Goal: Task Accomplishment & Management: Complete application form

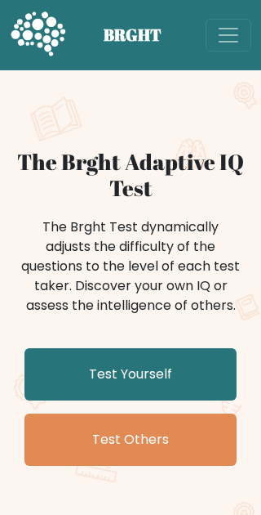
click at [202, 378] on link "Test Yourself" at bounding box center [131, 374] width 212 height 52
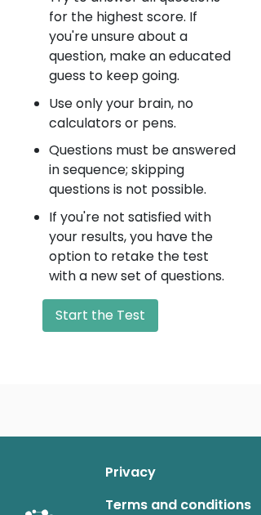
scroll to position [1214, 0]
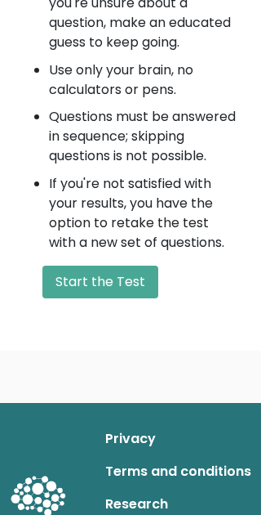
click at [131, 266] on button "Start the Test" at bounding box center [100, 282] width 116 height 33
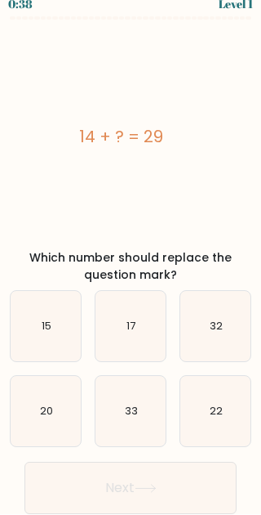
scroll to position [66, 0]
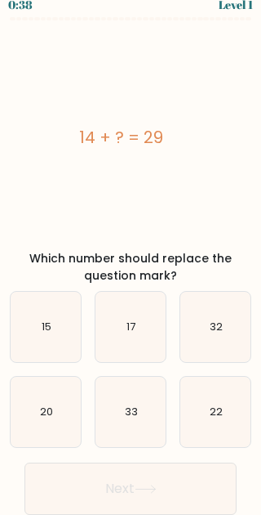
click at [55, 292] on icon "15" at bounding box center [46, 327] width 70 height 70
click at [131, 250] on input "a. 15" at bounding box center [131, 248] width 1 height 4
radio input "true"
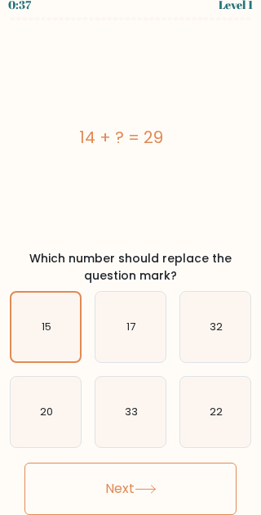
click at [206, 462] on button "Next" at bounding box center [131, 488] width 212 height 52
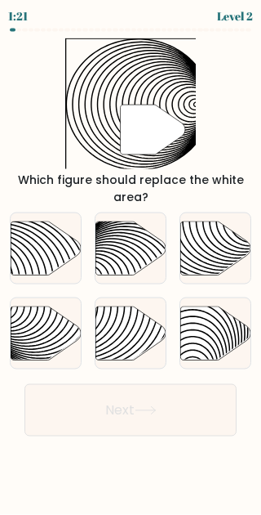
scroll to position [0, 0]
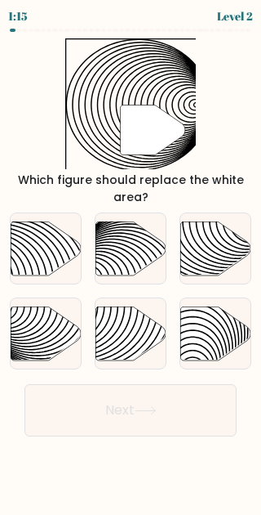
click at [218, 275] on icon at bounding box center [215, 248] width 70 height 54
click at [131, 261] on input "c." at bounding box center [131, 259] width 1 height 4
radio input "true"
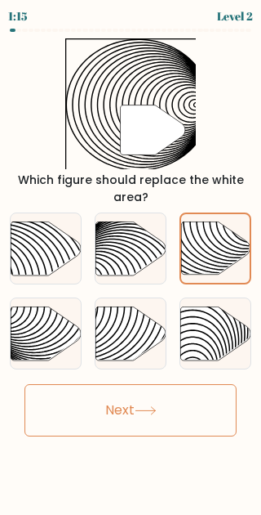
click at [179, 436] on button "Next" at bounding box center [131, 410] width 212 height 52
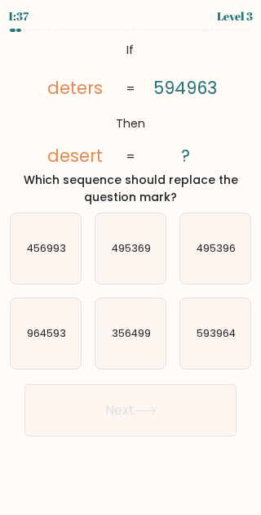
click at [214, 367] on icon "593964" at bounding box center [215, 333] width 70 height 70
click at [131, 261] on input "f. 593964" at bounding box center [131, 259] width 1 height 4
radio input "true"
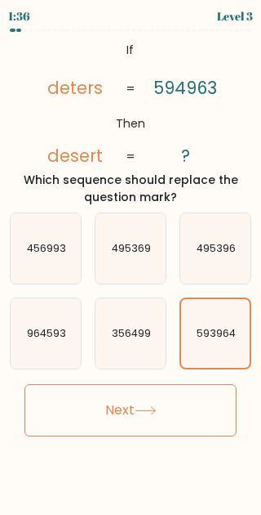
click at [177, 425] on button "Next" at bounding box center [131, 410] width 212 height 52
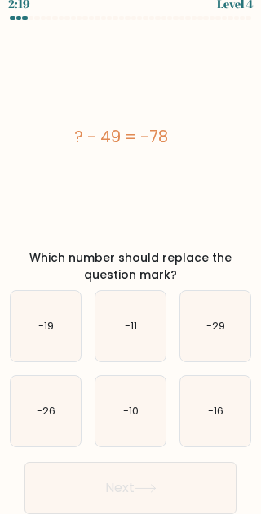
scroll to position [49, 0]
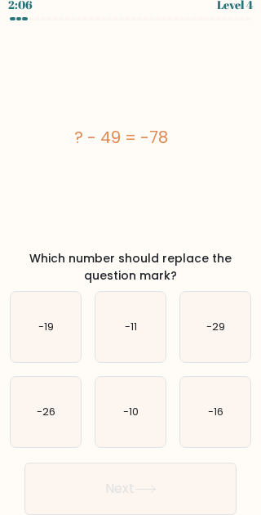
click at [224, 315] on icon "-29" at bounding box center [215, 327] width 70 height 70
click at [131, 250] on input "c. -29" at bounding box center [131, 248] width 1 height 4
radio input "true"
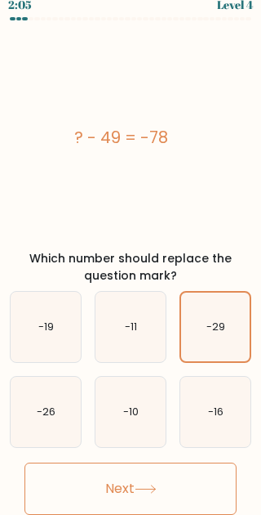
click at [177, 462] on button "Next" at bounding box center [131, 488] width 212 height 52
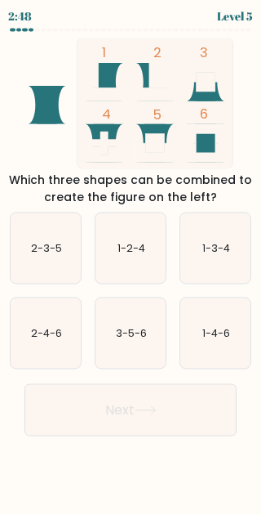
scroll to position [7, 0]
click at [126, 336] on icon "3-5-6" at bounding box center [131, 333] width 70 height 70
click at [131, 261] on input "e. 3-5-6" at bounding box center [131, 259] width 1 height 4
radio input "true"
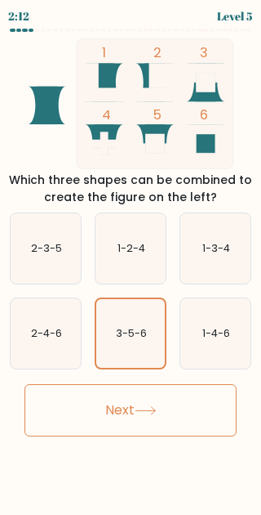
click at [154, 430] on button "Next" at bounding box center [131, 410] width 212 height 52
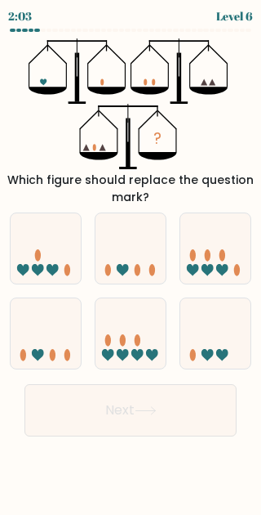
click at [131, 278] on icon at bounding box center [131, 249] width 70 height 58
click at [131, 261] on input "b." at bounding box center [131, 259] width 1 height 4
radio input "true"
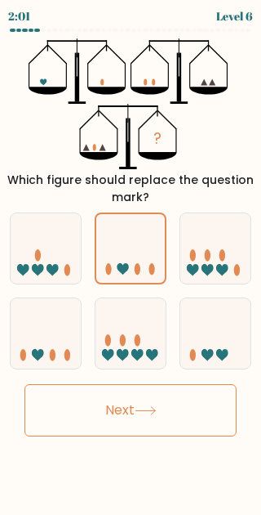
click at [158, 434] on button "Next" at bounding box center [131, 410] width 212 height 52
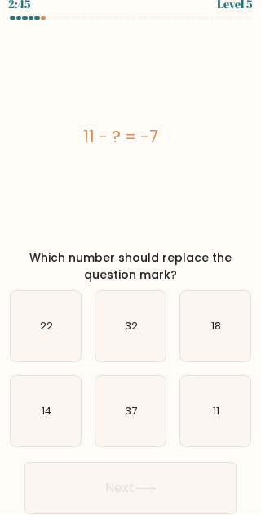
scroll to position [80, 0]
click at [216, 292] on icon "18" at bounding box center [215, 327] width 70 height 70
click at [131, 250] on input "c. 18" at bounding box center [131, 248] width 1 height 4
radio input "true"
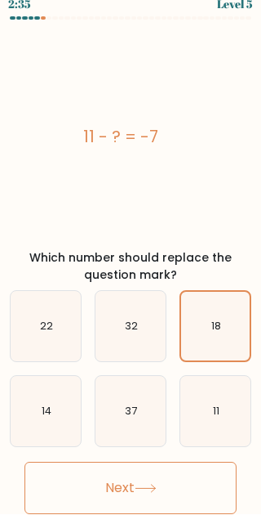
click at [163, 462] on button "Next" at bounding box center [131, 488] width 212 height 52
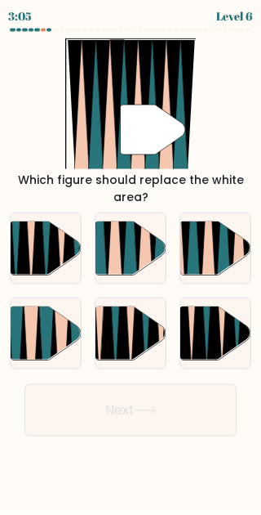
scroll to position [29, 0]
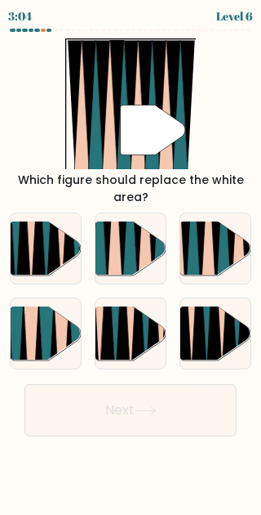
click at [232, 243] on icon at bounding box center [232, 220] width 16 height 140
click at [131, 257] on input "c." at bounding box center [131, 259] width 1 height 4
radio input "true"
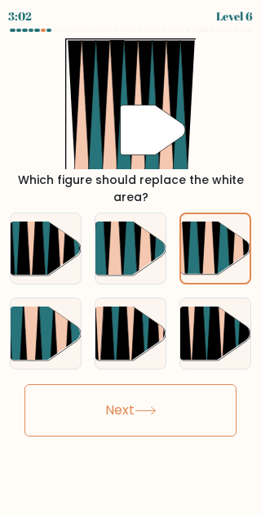
click at [154, 234] on icon at bounding box center [154, 221] width 16 height 140
click at [131, 257] on input "b." at bounding box center [131, 259] width 1 height 4
radio input "true"
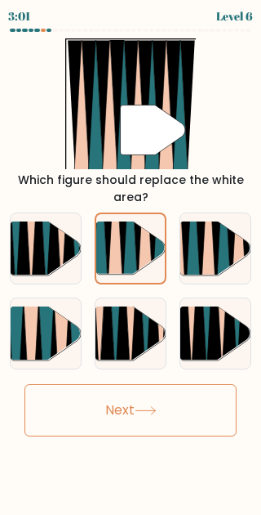
click at [170, 412] on button "Next" at bounding box center [131, 410] width 212 height 52
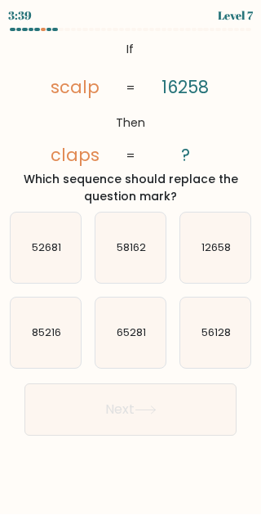
scroll to position [9, 0]
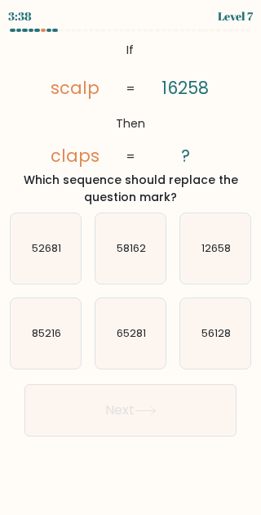
click at [127, 341] on text "65281" at bounding box center [131, 334] width 29 height 14
click at [131, 261] on input "e. 65281" at bounding box center [131, 259] width 1 height 4
radio input "true"
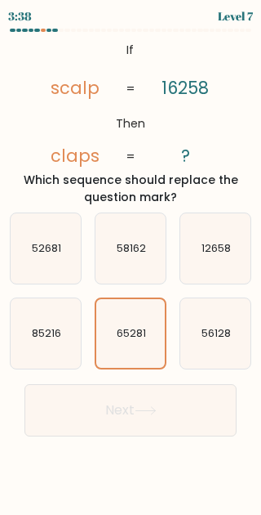
click at [160, 428] on button "Next" at bounding box center [131, 410] width 212 height 52
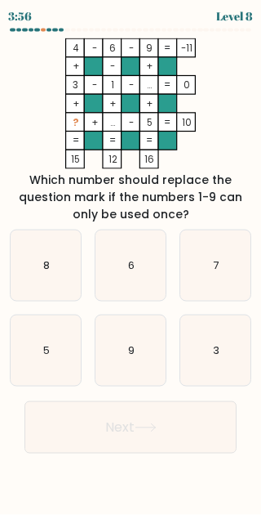
scroll to position [12, 0]
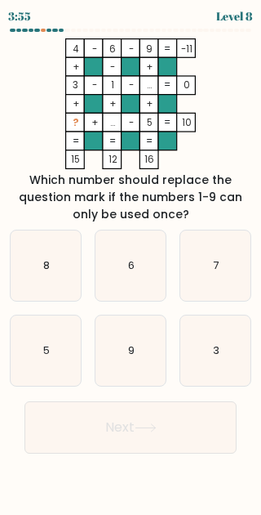
click at [70, 288] on icon "8" at bounding box center [46, 265] width 70 height 70
click at [131, 261] on input "a. 8" at bounding box center [131, 259] width 1 height 4
radio input "true"
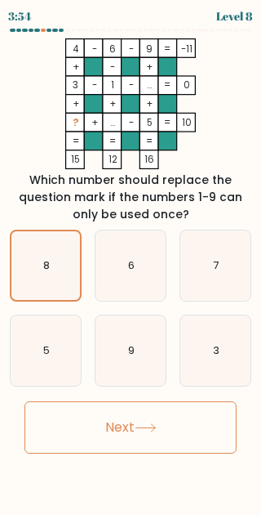
click at [176, 439] on button "Next" at bounding box center [131, 427] width 212 height 52
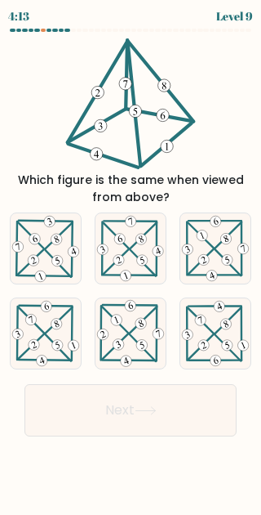
click at [58, 352] on 341 at bounding box center [58, 345] width 14 height 14
click at [131, 261] on input "d." at bounding box center [131, 259] width 1 height 4
radio input "true"
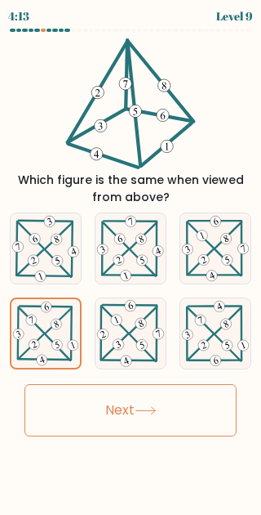
click at [145, 415] on icon at bounding box center [146, 410] width 22 height 9
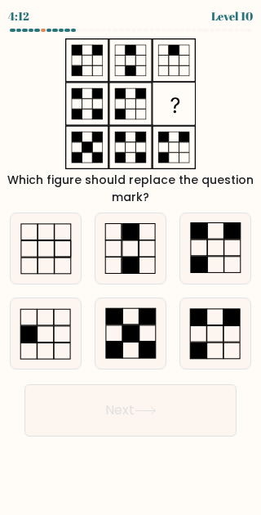
click at [145, 274] on icon at bounding box center [131, 248] width 70 height 70
click at [131, 261] on input "b." at bounding box center [131, 259] width 1 height 4
radio input "true"
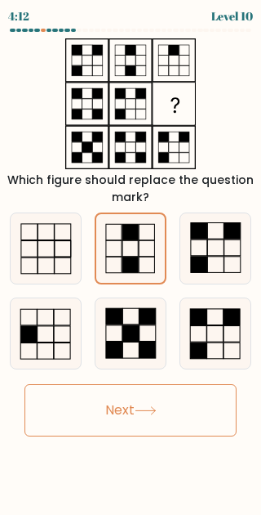
click at [171, 412] on button "Next" at bounding box center [131, 410] width 212 height 52
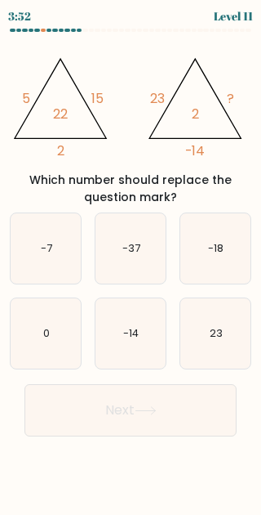
click at [65, 279] on icon "-7" at bounding box center [46, 248] width 70 height 70
click at [131, 261] on input "a. -7" at bounding box center [131, 259] width 1 height 4
radio input "true"
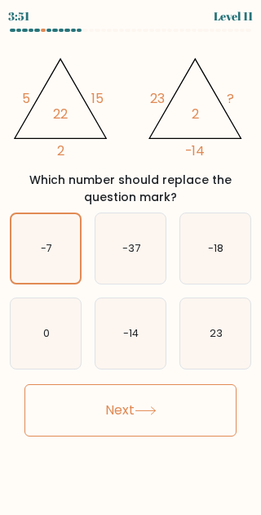
click at [172, 436] on button "Next" at bounding box center [131, 410] width 212 height 52
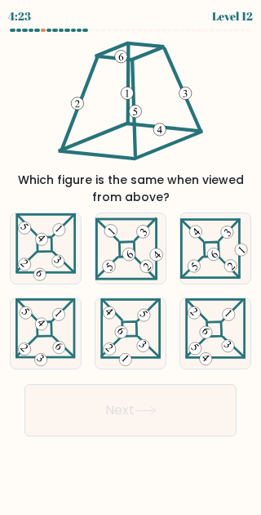
click at [139, 271] on icon at bounding box center [131, 248] width 70 height 63
click at [131, 261] on input "b." at bounding box center [131, 259] width 1 height 4
radio input "true"
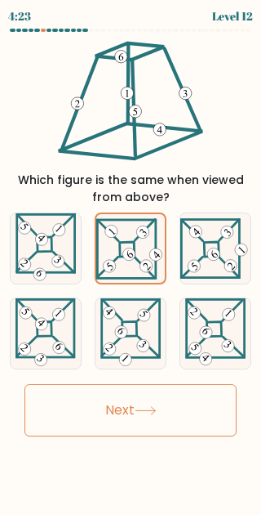
click at [155, 414] on icon at bounding box center [146, 410] width 20 height 7
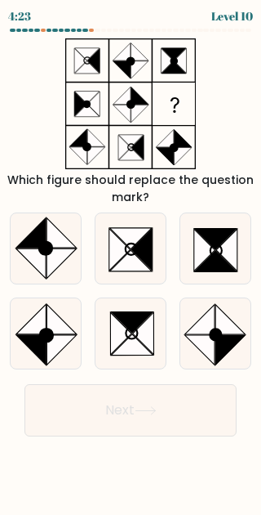
click at [237, 259] on icon at bounding box center [226, 250] width 21 height 42
click at [131, 259] on input "c." at bounding box center [131, 259] width 1 height 4
radio input "true"
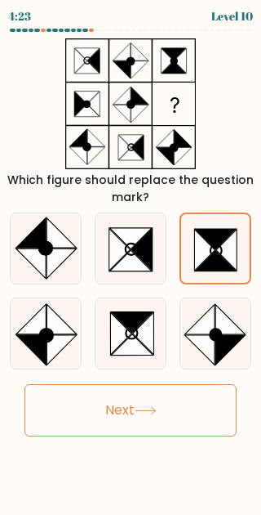
click at [206, 434] on button "Next" at bounding box center [131, 410] width 212 height 52
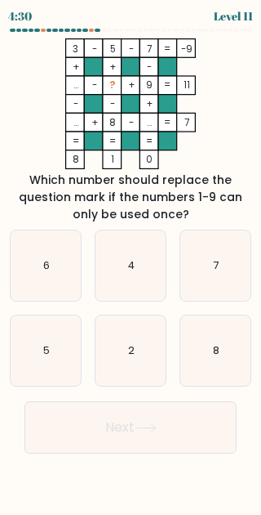
click at [135, 257] on icon "4" at bounding box center [131, 265] width 70 height 70
click at [131, 257] on input "b. 4" at bounding box center [131, 259] width 1 height 4
radio input "true"
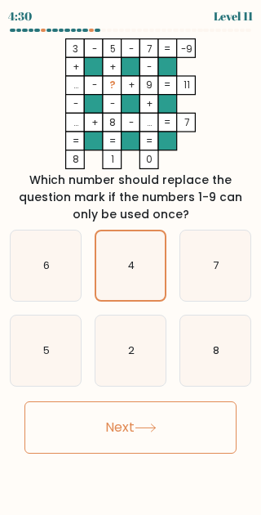
click at [129, 350] on icon "2" at bounding box center [131, 350] width 70 height 70
click at [131, 261] on input "e. 2" at bounding box center [131, 259] width 1 height 4
radio input "true"
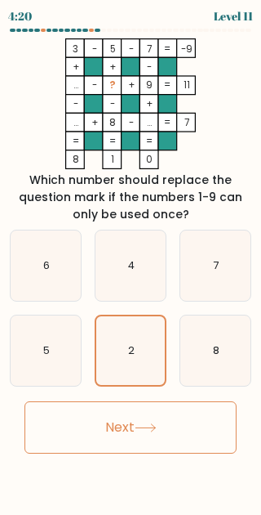
click at [140, 288] on icon "4" at bounding box center [131, 265] width 70 height 70
click at [131, 261] on input "b. 4" at bounding box center [131, 259] width 1 height 4
radio input "true"
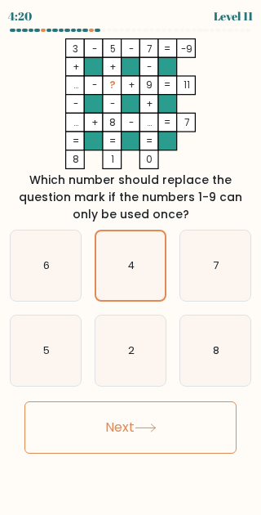
click at [163, 442] on button "Next" at bounding box center [131, 427] width 212 height 52
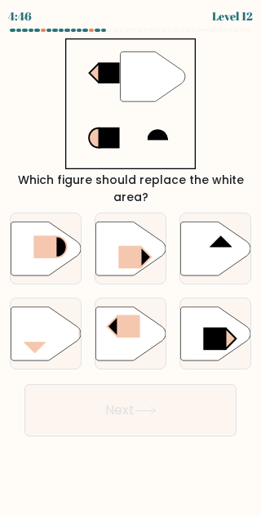
click at [218, 266] on icon at bounding box center [215, 248] width 70 height 54
click at [131, 261] on input "c." at bounding box center [131, 259] width 1 height 4
radio input "true"
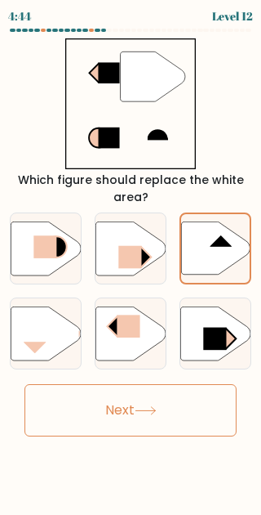
click at [106, 424] on button "Next" at bounding box center [131, 410] width 212 height 52
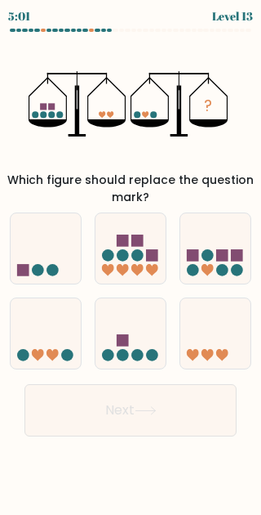
click at [71, 278] on icon at bounding box center [46, 249] width 70 height 58
click at [131, 261] on input "a." at bounding box center [131, 259] width 1 height 4
radio input "true"
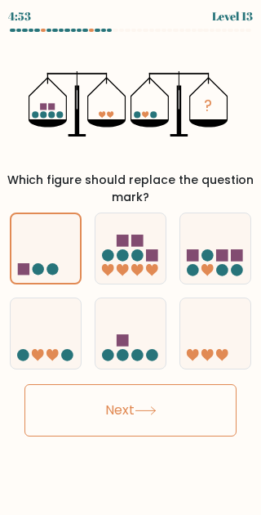
click at [67, 357] on circle at bounding box center [67, 355] width 12 height 12
click at [131, 261] on input "d." at bounding box center [131, 259] width 1 height 4
radio input "true"
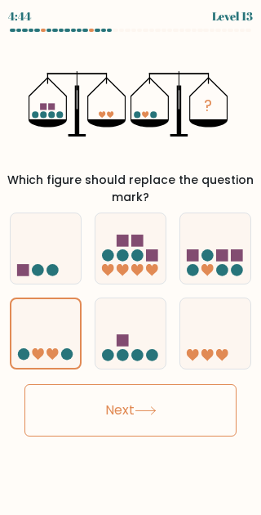
click at [52, 276] on circle at bounding box center [53, 270] width 12 height 12
click at [131, 261] on input "a." at bounding box center [131, 259] width 1 height 4
radio input "true"
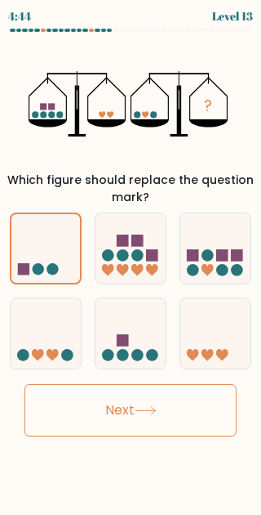
click at [130, 417] on button "Next" at bounding box center [131, 410] width 212 height 52
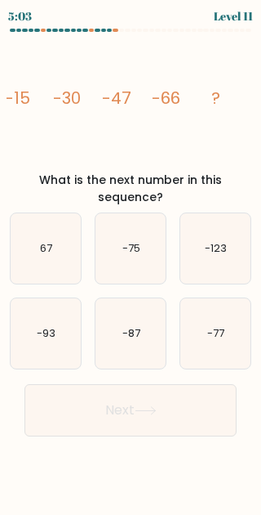
click at [164, 310] on icon "-87" at bounding box center [131, 333] width 70 height 70
click at [131, 261] on input "e. -87" at bounding box center [131, 259] width 1 height 4
radio input "true"
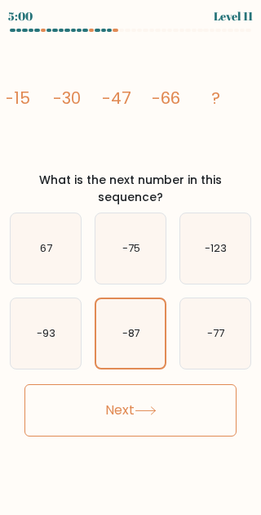
click at [136, 410] on button "Next" at bounding box center [131, 410] width 212 height 52
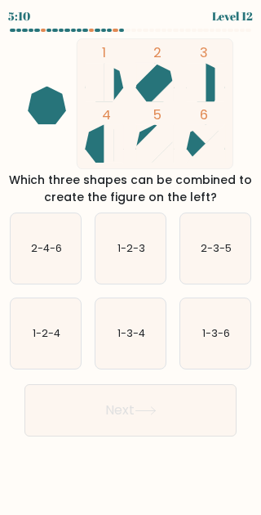
click at [140, 333] on icon "1-3-4" at bounding box center [131, 333] width 70 height 70
click at [131, 261] on input "e. 1-3-4" at bounding box center [131, 259] width 1 height 4
radio input "true"
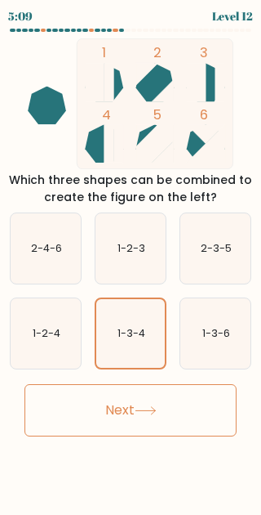
click at [162, 426] on button "Next" at bounding box center [131, 410] width 212 height 52
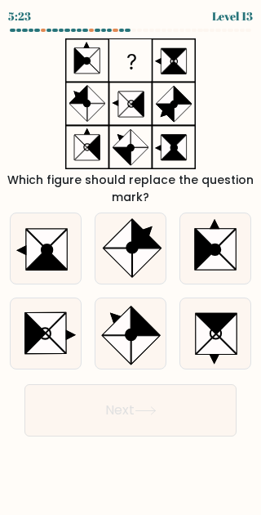
click at [198, 351] on icon at bounding box center [206, 334] width 20 height 40
click at [131, 261] on input "f." at bounding box center [131, 259] width 1 height 4
radio input "true"
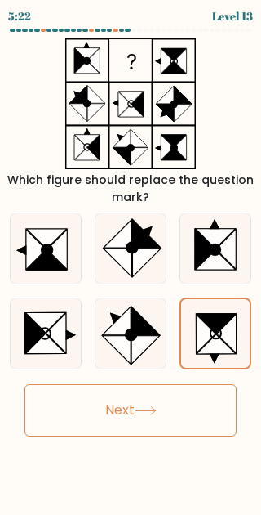
click at [169, 421] on button "Next" at bounding box center [131, 410] width 212 height 52
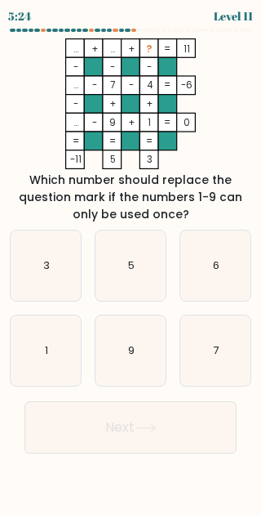
click at [78, 345] on icon "1" at bounding box center [46, 350] width 70 height 70
click at [131, 261] on input "d. 1" at bounding box center [131, 259] width 1 height 4
radio input "true"
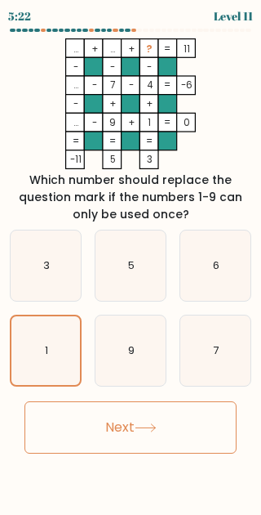
click at [181, 443] on button "Next" at bounding box center [131, 427] width 212 height 52
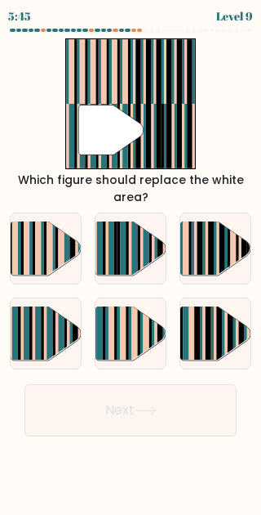
click at [62, 351] on rect at bounding box center [62, 339] width 6 height 69
click at [131, 261] on input "d." at bounding box center [131, 259] width 1 height 4
radio input "true"
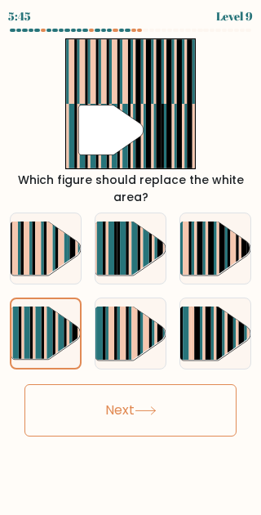
click at [143, 415] on icon at bounding box center [146, 410] width 22 height 9
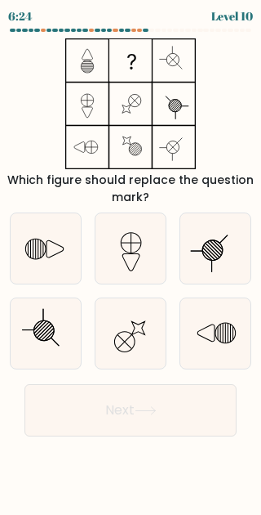
click at [147, 363] on icon at bounding box center [131, 333] width 70 height 70
click at [131, 261] on input "e." at bounding box center [131, 259] width 1 height 4
radio input "true"
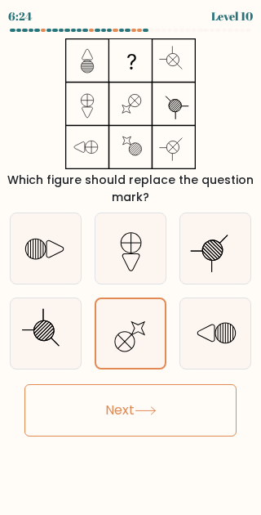
click at [212, 342] on icon at bounding box center [215, 333] width 70 height 70
click at [131, 261] on input "f." at bounding box center [131, 259] width 1 height 4
radio input "true"
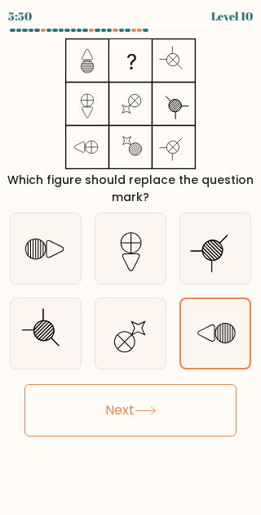
click at [144, 258] on icon at bounding box center [131, 248] width 70 height 70
click at [131, 258] on input "b." at bounding box center [131, 259] width 1 height 4
radio input "true"
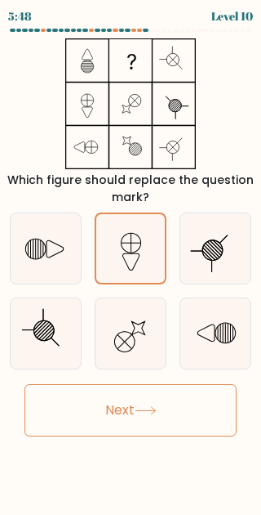
click at [167, 423] on button "Next" at bounding box center [131, 410] width 212 height 52
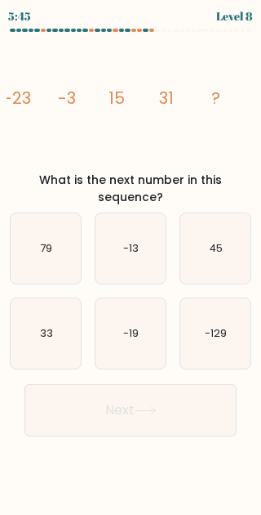
click at [225, 258] on icon "45" at bounding box center [215, 248] width 70 height 70
click at [131, 258] on input "c. 45" at bounding box center [131, 259] width 1 height 4
radio input "true"
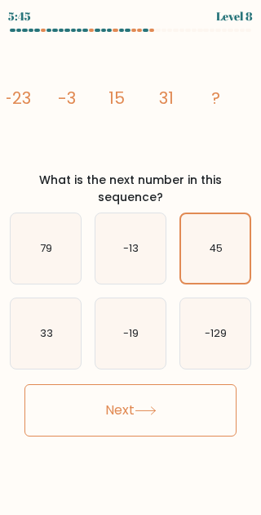
click at [180, 403] on button "Next" at bounding box center [131, 410] width 212 height 52
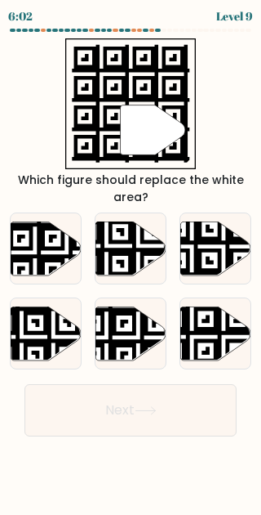
click at [210, 344] on icon at bounding box center [215, 333] width 70 height 54
click at [131, 261] on input "f." at bounding box center [131, 259] width 1 height 4
radio input "true"
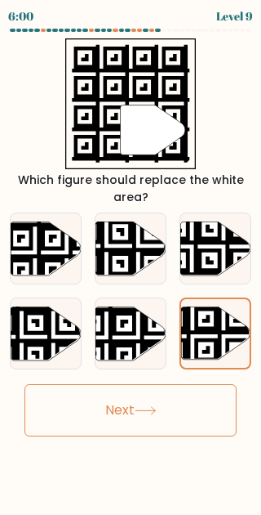
click at [195, 420] on button "Next" at bounding box center [131, 410] width 212 height 52
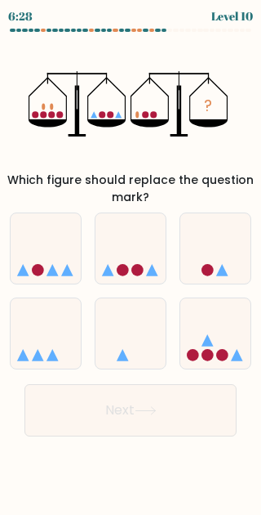
click at [208, 270] on icon at bounding box center [215, 249] width 70 height 58
click at [131, 261] on input "c." at bounding box center [131, 259] width 1 height 4
radio input "true"
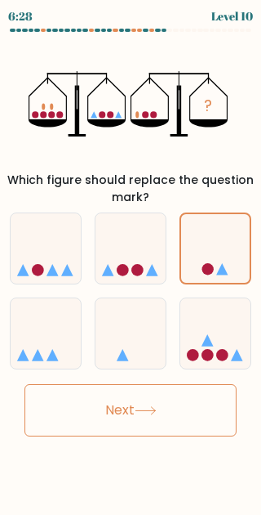
click at [179, 425] on button "Next" at bounding box center [131, 410] width 212 height 52
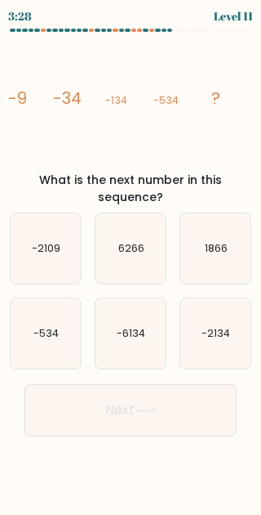
click at [127, 310] on icon "-6134" at bounding box center [131, 333] width 70 height 70
click at [131, 261] on input "e. -6134" at bounding box center [131, 259] width 1 height 4
radio input "true"
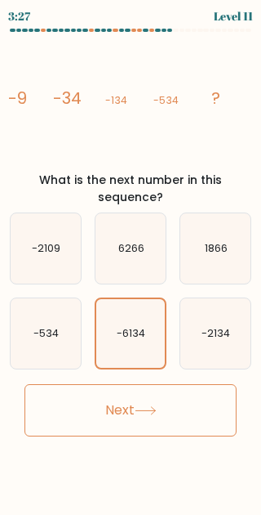
click at [118, 417] on button "Next" at bounding box center [131, 410] width 212 height 52
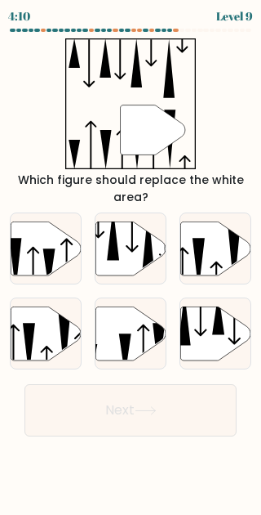
click at [138, 403] on button "Next" at bounding box center [131, 410] width 212 height 52
click at [52, 356] on icon at bounding box center [46, 333] width 70 height 54
click at [131, 261] on input "d." at bounding box center [131, 259] width 1 height 4
radio input "true"
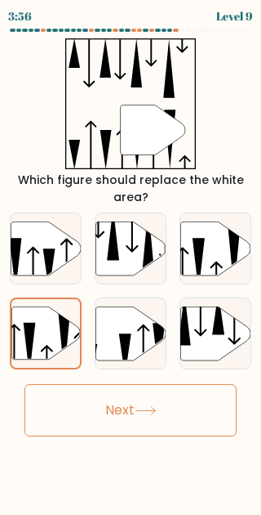
click at [226, 275] on icon at bounding box center [215, 248] width 70 height 54
click at [131, 261] on input "c." at bounding box center [131, 259] width 1 height 4
radio input "true"
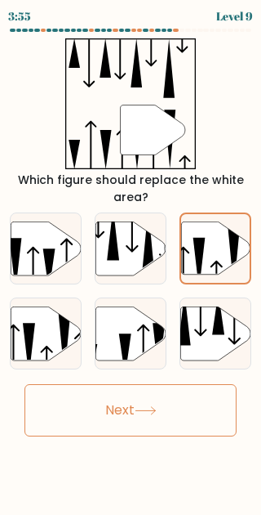
click at [167, 436] on button "Next" at bounding box center [131, 410] width 212 height 52
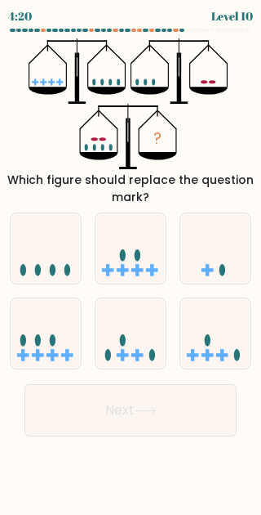
click at [66, 358] on rect at bounding box center [66, 355] width 3 height 12
click at [131, 261] on input "d." at bounding box center [131, 259] width 1 height 4
radio input "true"
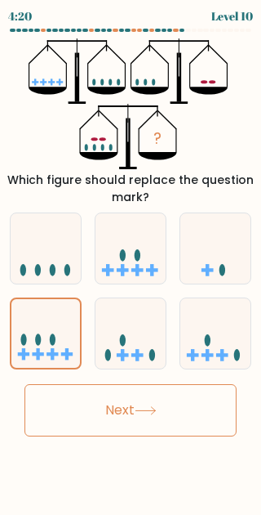
click at [177, 422] on button "Next" at bounding box center [131, 410] width 212 height 52
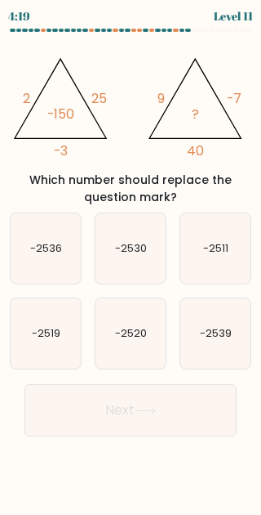
click at [186, 422] on button "Next" at bounding box center [131, 410] width 212 height 52
click at [156, 477] on body "5:03 Level 11" at bounding box center [130, 257] width 261 height 515
click at [142, 341] on text "-2520" at bounding box center [131, 334] width 32 height 14
click at [131, 261] on input "e. -2520" at bounding box center [131, 259] width 1 height 4
radio input "true"
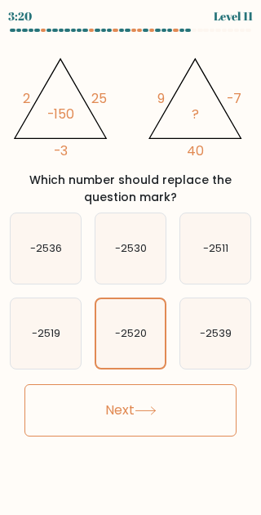
click at [138, 265] on icon "-2530" at bounding box center [131, 248] width 70 height 70
click at [131, 261] on input "b. -2530" at bounding box center [131, 259] width 1 height 4
radio input "true"
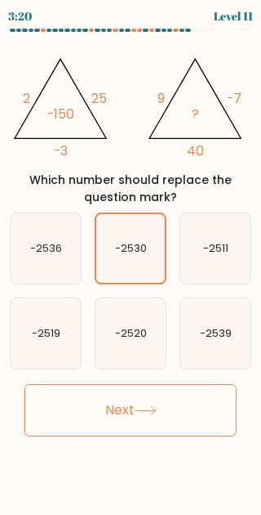
click at [181, 421] on button "Next" at bounding box center [131, 410] width 212 height 52
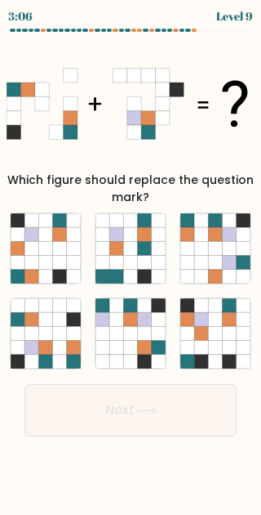
click at [146, 324] on icon at bounding box center [145, 320] width 14 height 14
click at [131, 261] on input "e." at bounding box center [131, 259] width 1 height 4
radio input "true"
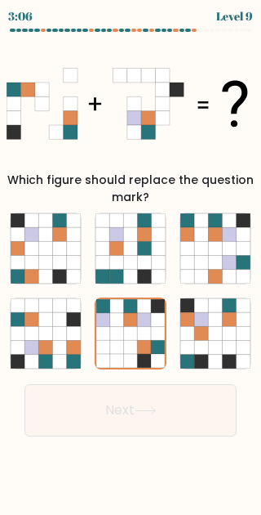
click at [146, 415] on icon at bounding box center [146, 410] width 22 height 9
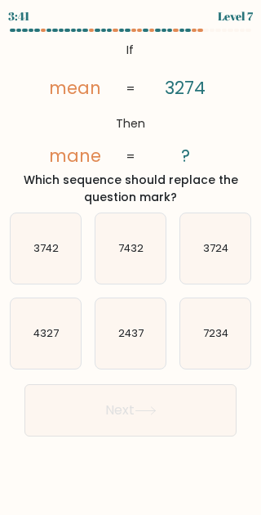
click at [60, 278] on icon "3742" at bounding box center [46, 248] width 70 height 70
click at [131, 261] on input "a. 3742" at bounding box center [131, 259] width 1 height 4
radio input "true"
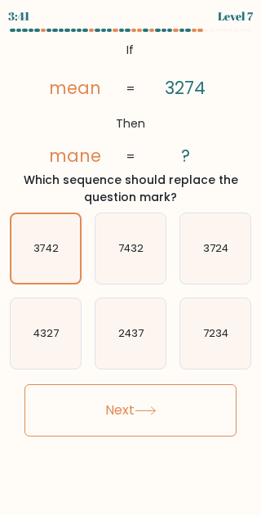
click at [219, 256] on text "3724" at bounding box center [215, 249] width 25 height 14
click at [131, 259] on input "c. 3724" at bounding box center [131, 259] width 1 height 4
radio input "true"
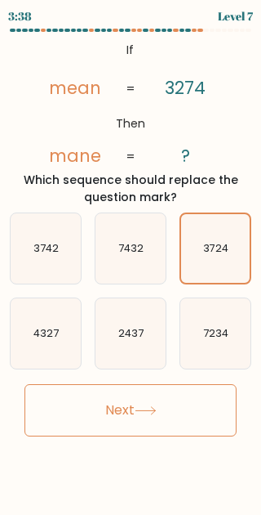
click at [65, 266] on icon "3742" at bounding box center [46, 248] width 70 height 70
click at [131, 261] on input "a. 3742" at bounding box center [131, 259] width 1 height 4
radio input "true"
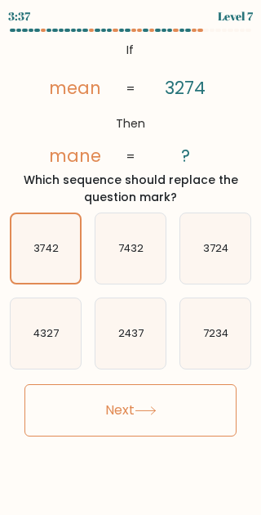
click at [131, 417] on button "Next" at bounding box center [131, 410] width 212 height 52
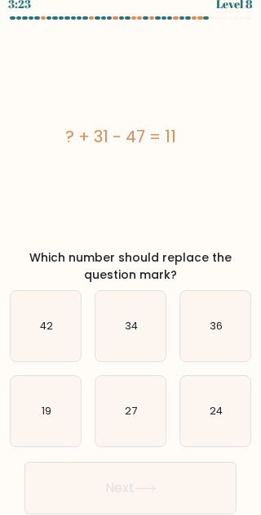
scroll to position [17, 0]
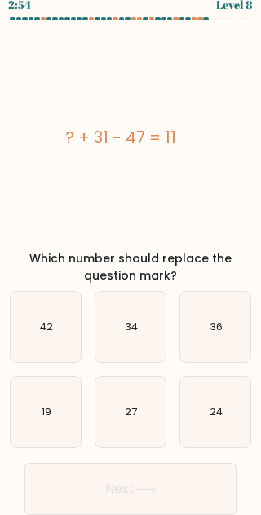
click at [134, 417] on icon "27" at bounding box center [131, 412] width 70 height 70
click at [131, 250] on input "e. 27" at bounding box center [131, 248] width 1 height 4
radio input "true"
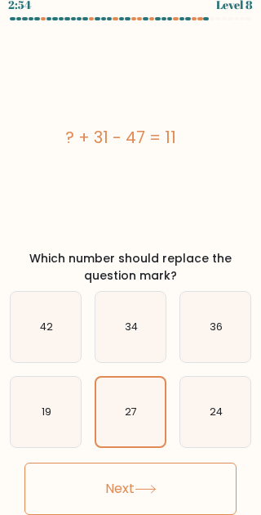
click at [167, 490] on button "Next" at bounding box center [131, 488] width 212 height 52
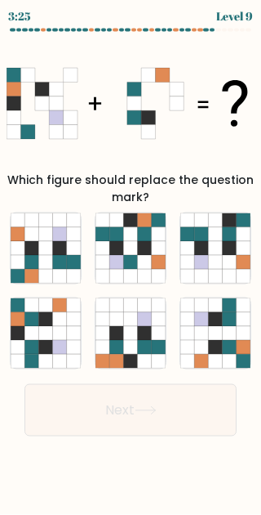
scroll to position [0, 0]
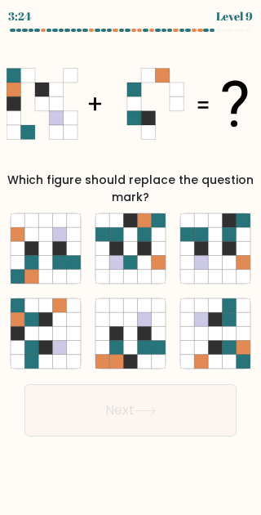
click at [219, 256] on icon at bounding box center [215, 249] width 14 height 14
click at [131, 261] on input "c." at bounding box center [131, 259] width 1 height 4
radio input "true"
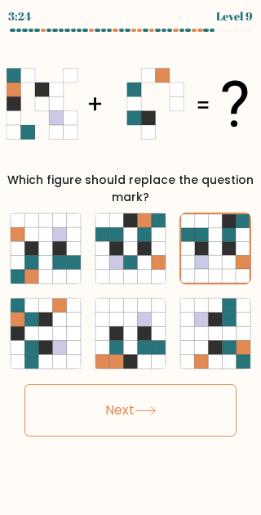
click at [151, 436] on button "Next" at bounding box center [131, 410] width 212 height 52
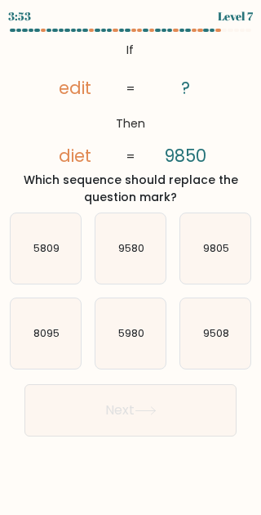
click at [148, 355] on icon "5980" at bounding box center [131, 333] width 70 height 70
click at [131, 261] on input "e. 5980" at bounding box center [131, 259] width 1 height 4
radio input "true"
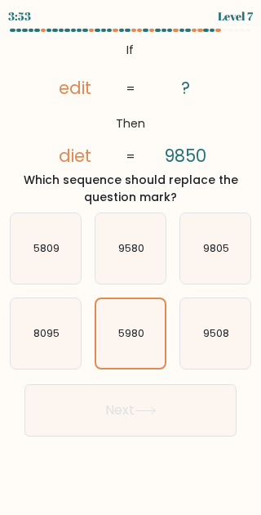
click at [157, 415] on icon at bounding box center [146, 410] width 22 height 9
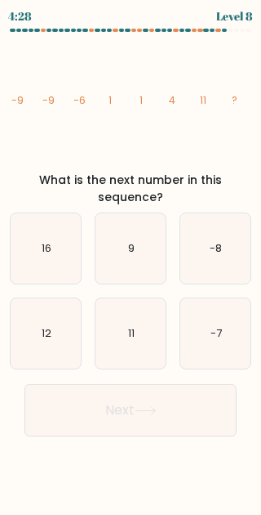
click at [147, 348] on icon "11" at bounding box center [131, 333] width 70 height 70
click at [131, 261] on input "e. 11" at bounding box center [131, 259] width 1 height 4
radio input "true"
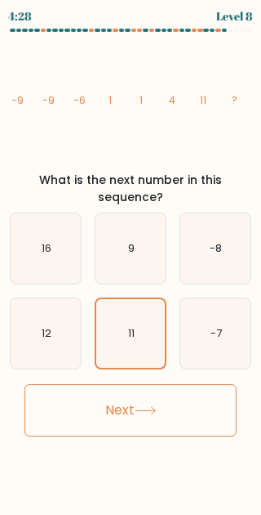
click at [167, 420] on button "Next" at bounding box center [131, 410] width 212 height 52
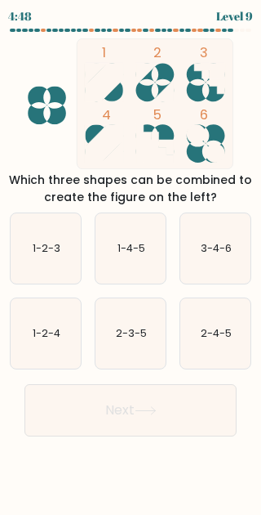
click at [221, 280] on icon "3-4-6" at bounding box center [215, 248] width 70 height 70
click at [131, 261] on input "c. 3-4-6" at bounding box center [131, 259] width 1 height 4
radio input "true"
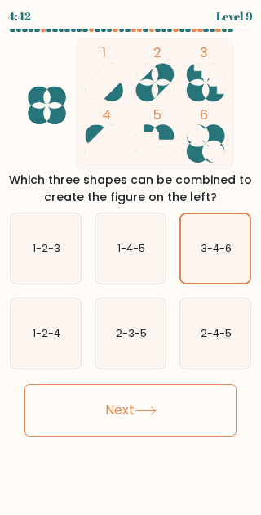
click at [54, 368] on icon "1-2-4" at bounding box center [46, 333] width 70 height 70
click at [131, 261] on input "d. 1-2-4" at bounding box center [131, 259] width 1 height 4
radio input "true"
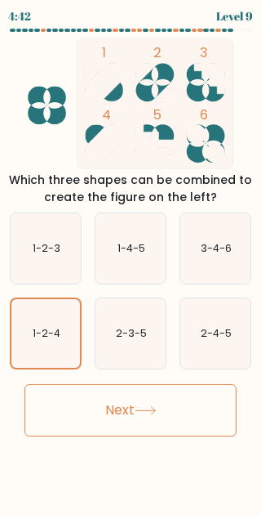
click at [142, 415] on icon at bounding box center [146, 410] width 22 height 9
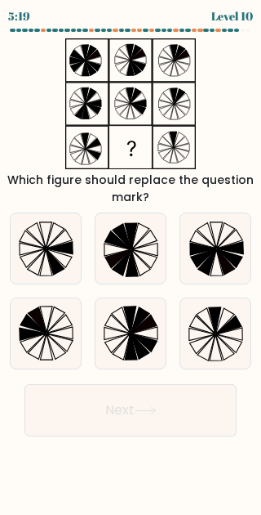
click at [123, 249] on icon at bounding box center [122, 236] width 19 height 25
click at [131, 259] on input "b." at bounding box center [131, 259] width 1 height 4
radio input "true"
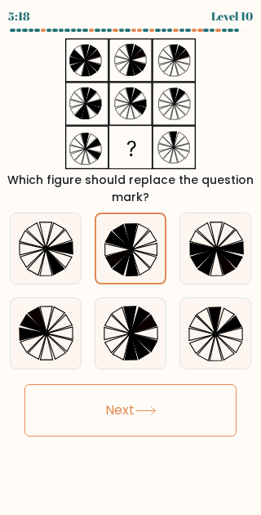
click at [177, 427] on button "Next" at bounding box center [131, 410] width 212 height 52
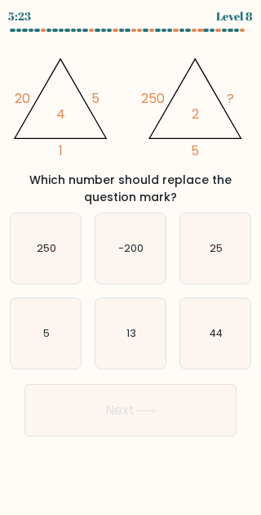
click at [189, 284] on div "25" at bounding box center [216, 248] width 72 height 72
click at [131, 261] on input "c. 25" at bounding box center [131, 259] width 1 height 4
radio input "true"
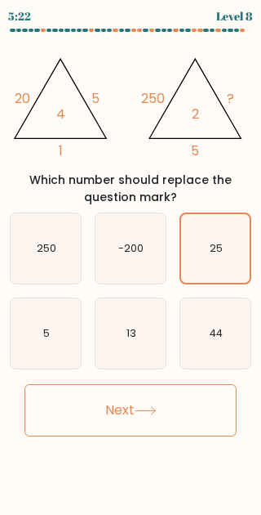
click at [167, 423] on button "Next" at bounding box center [131, 410] width 212 height 52
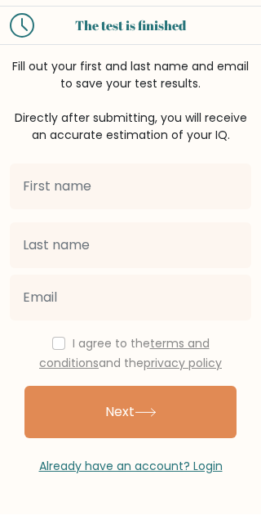
scroll to position [80, 0]
click at [136, 386] on button "Next" at bounding box center [131, 412] width 212 height 52
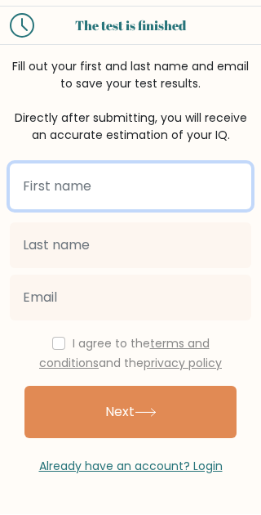
type input "[PERSON_NAME]"
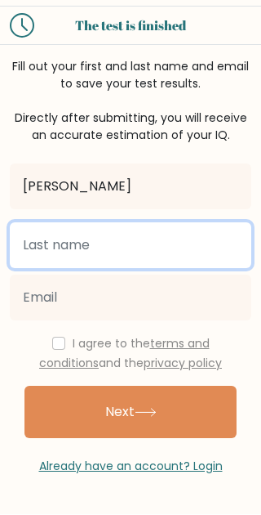
click at [154, 223] on input "text" at bounding box center [131, 246] width 242 height 46
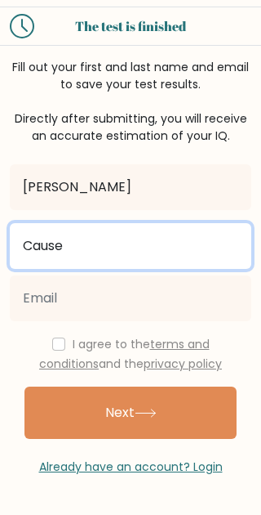
type input "Cause"
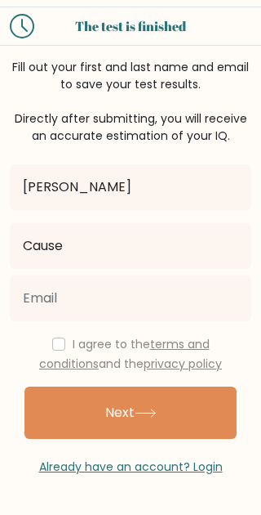
click at [163, 386] on button "Next" at bounding box center [131, 412] width 212 height 52
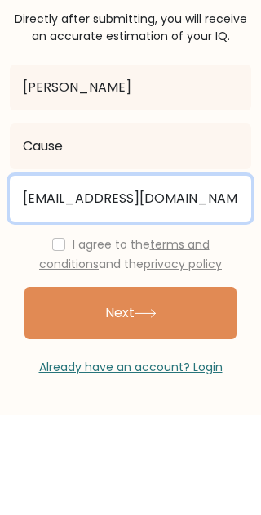
type input "karlmatthewcause@gmail.com"
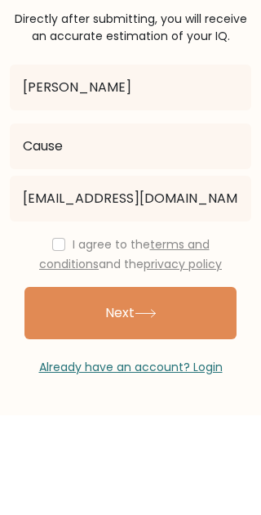
click at [52, 337] on input "checkbox" at bounding box center [58, 343] width 13 height 13
checkbox input "true"
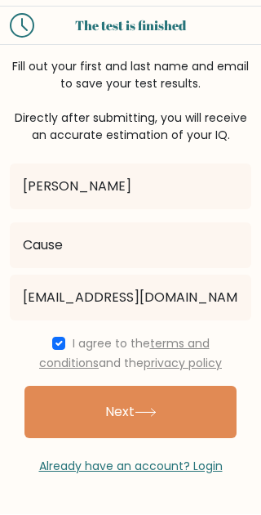
click at [184, 386] on button "Next" at bounding box center [131, 412] width 212 height 52
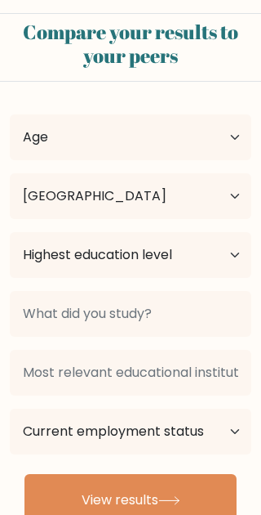
select select "PH"
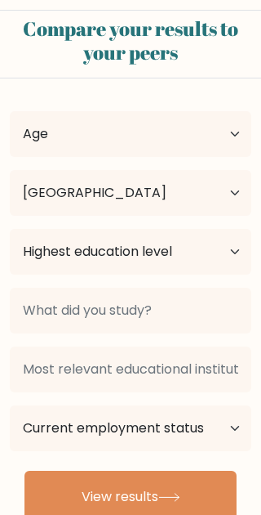
click at [140, 495] on button "View results" at bounding box center [131, 496] width 212 height 52
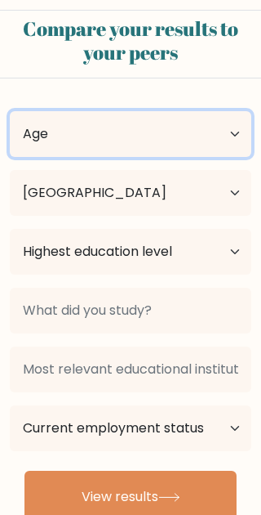
scroll to position [2, 0]
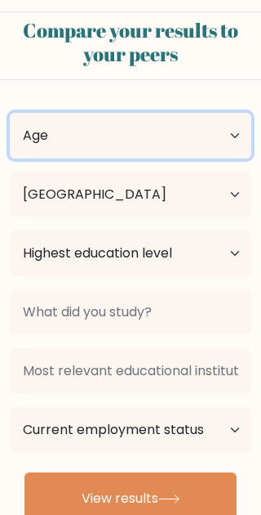
click at [170, 132] on select "Age Under [DEMOGRAPHIC_DATA] [DEMOGRAPHIC_DATA] [DEMOGRAPHIC_DATA] [DEMOGRAPHIC…" at bounding box center [131, 136] width 242 height 46
select select "min_18"
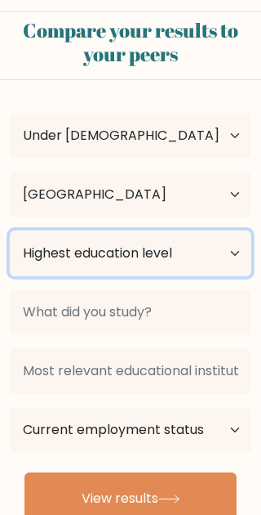
click at [197, 267] on select "Highest education level No schooling Primary Lower Secondary Upper Secondary Oc…" at bounding box center [131, 253] width 242 height 46
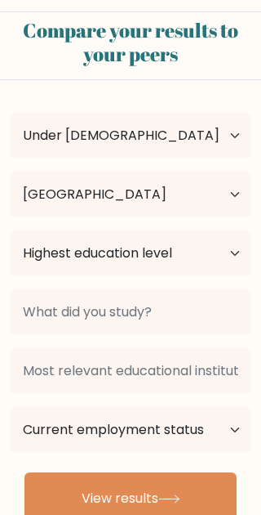
click at [159, 503] on button "View results" at bounding box center [131, 498] width 212 height 52
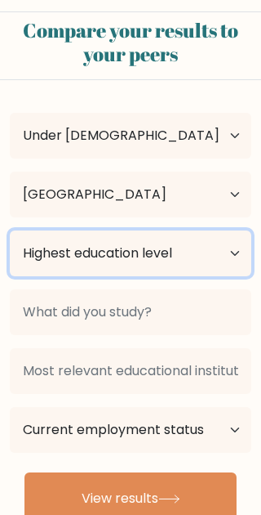
click at [206, 266] on select "Highest education level No schooling Primary Lower Secondary Upper Secondary Oc…" at bounding box center [131, 253] width 242 height 46
select select "upper_secondary"
click at [220, 271] on select "Highest education level No schooling Primary Lower Secondary Upper Secondary Oc…" at bounding box center [131, 253] width 242 height 46
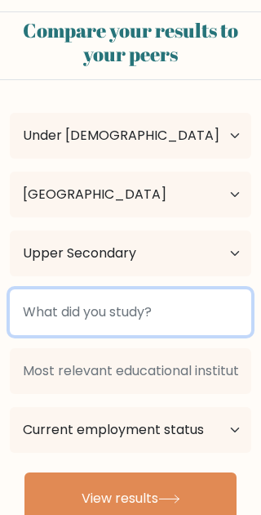
click at [176, 306] on input at bounding box center [131, 312] width 242 height 46
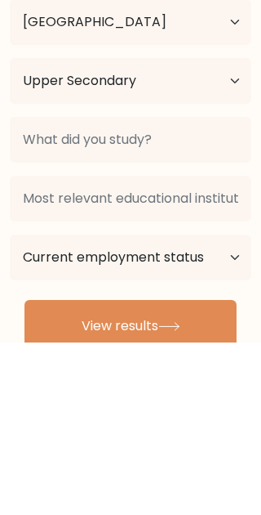
scroll to position [25, 0]
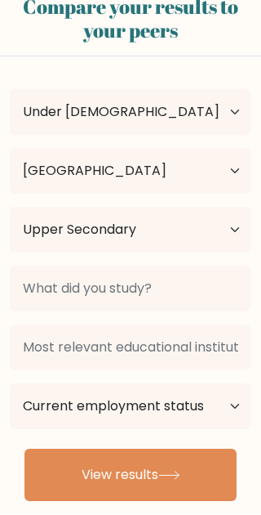
click at [165, 487] on button "View results" at bounding box center [131, 475] width 212 height 52
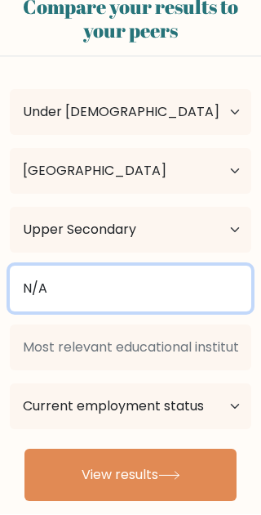
type input "N/A"
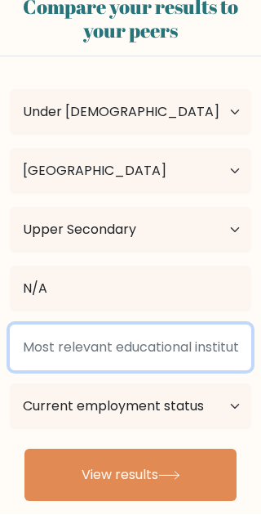
click at [203, 336] on input at bounding box center [131, 348] width 242 height 46
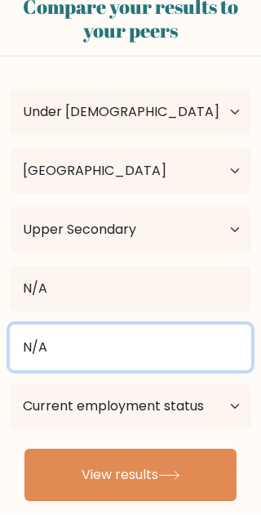
type input "N/A"
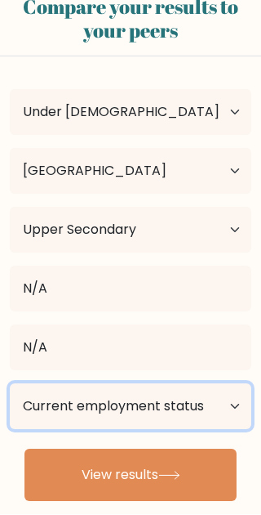
click at [163, 413] on select "Current employment status Employed Student Retired Other / prefer not to answer" at bounding box center [131, 407] width 242 height 46
click at [186, 405] on select "Current employment status Employed Student Retired Other / prefer not to answer" at bounding box center [131, 407] width 242 height 46
click at [196, 408] on select "Current employment status Employed Student Retired Other / prefer not to answer" at bounding box center [131, 407] width 242 height 46
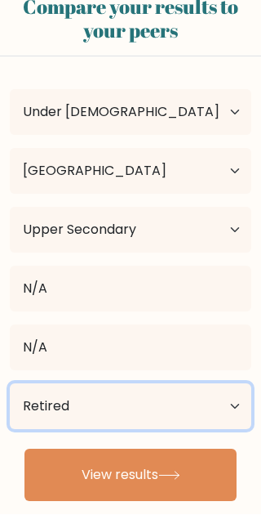
click at [152, 405] on select "Current employment status Employed Student Retired Other / prefer not to answer" at bounding box center [131, 407] width 242 height 46
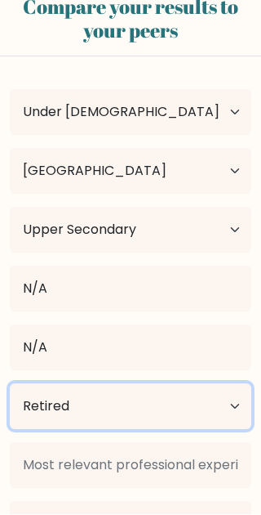
scroll to position [25, 0]
click at [157, 405] on select "Current employment status Employed Student Retired Other / prefer not to answer" at bounding box center [131, 406] width 242 height 46
select select "student"
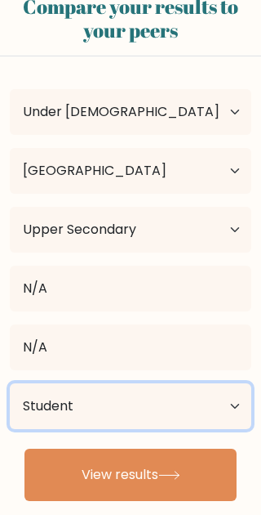
scroll to position [25, 0]
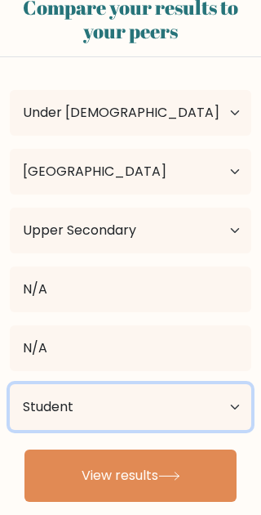
click at [185, 426] on select "Current employment status Employed Student Retired Other / prefer not to answer" at bounding box center [131, 407] width 242 height 46
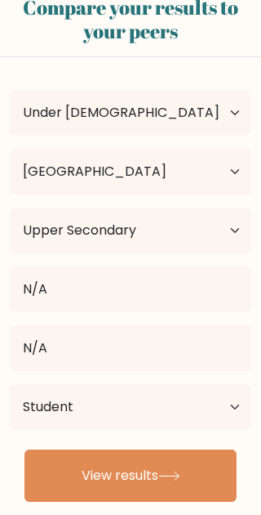
click at [149, 465] on button "View results" at bounding box center [131, 475] width 212 height 52
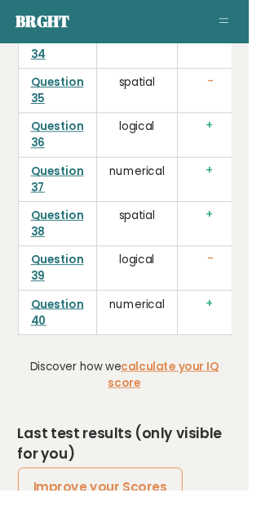
scroll to position [6081, 0]
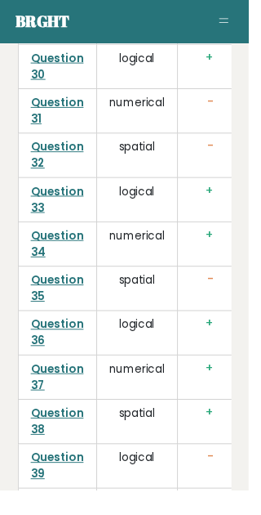
click at [76, 488] on td "Question 39" at bounding box center [60, 489] width 82 height 47
click at [77, 477] on link "Question 39" at bounding box center [61, 487] width 56 height 33
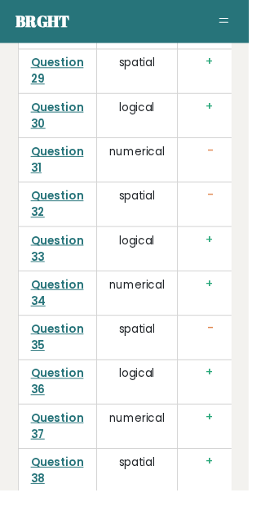
scroll to position [6010, 0]
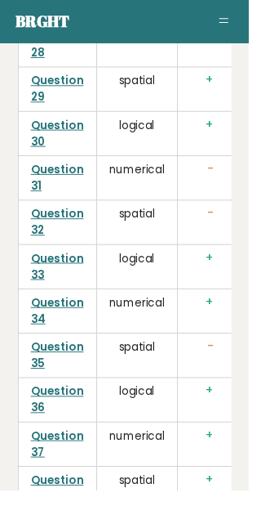
click at [68, 360] on link "Question 35" at bounding box center [61, 372] width 56 height 33
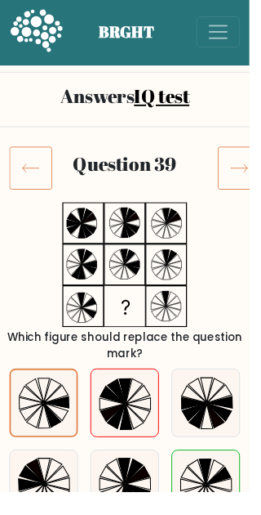
scroll to position [2, 0]
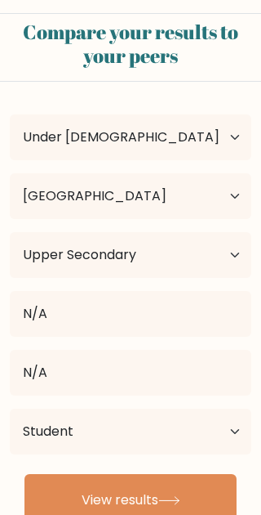
select select "min_18"
select select "PH"
select select "upper_secondary"
select select "student"
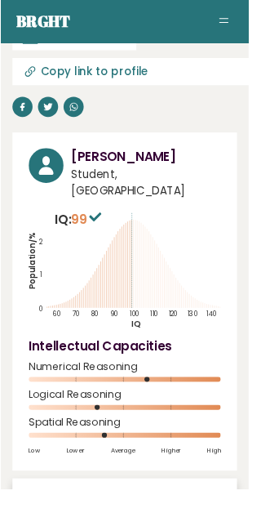
scroll to position [84, 0]
